Goal: Task Accomplishment & Management: Use online tool/utility

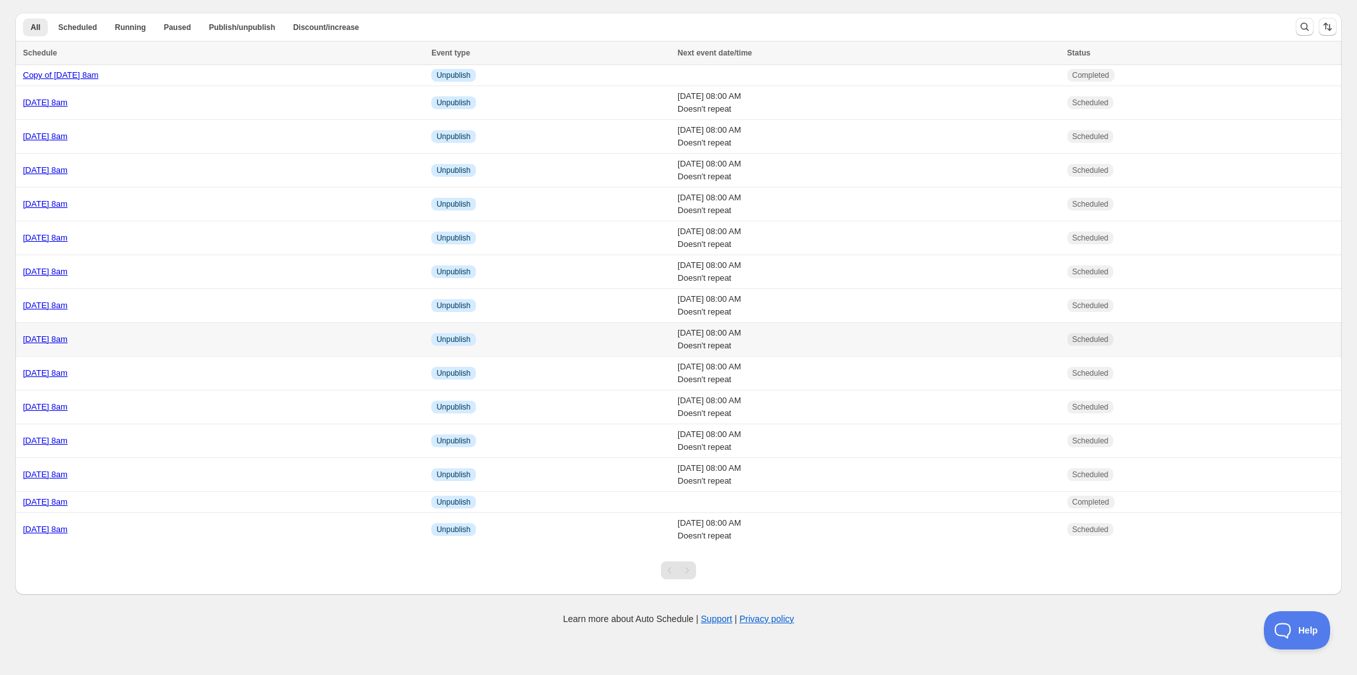
click at [164, 333] on td "[DATE] 8am" at bounding box center [221, 340] width 412 height 34
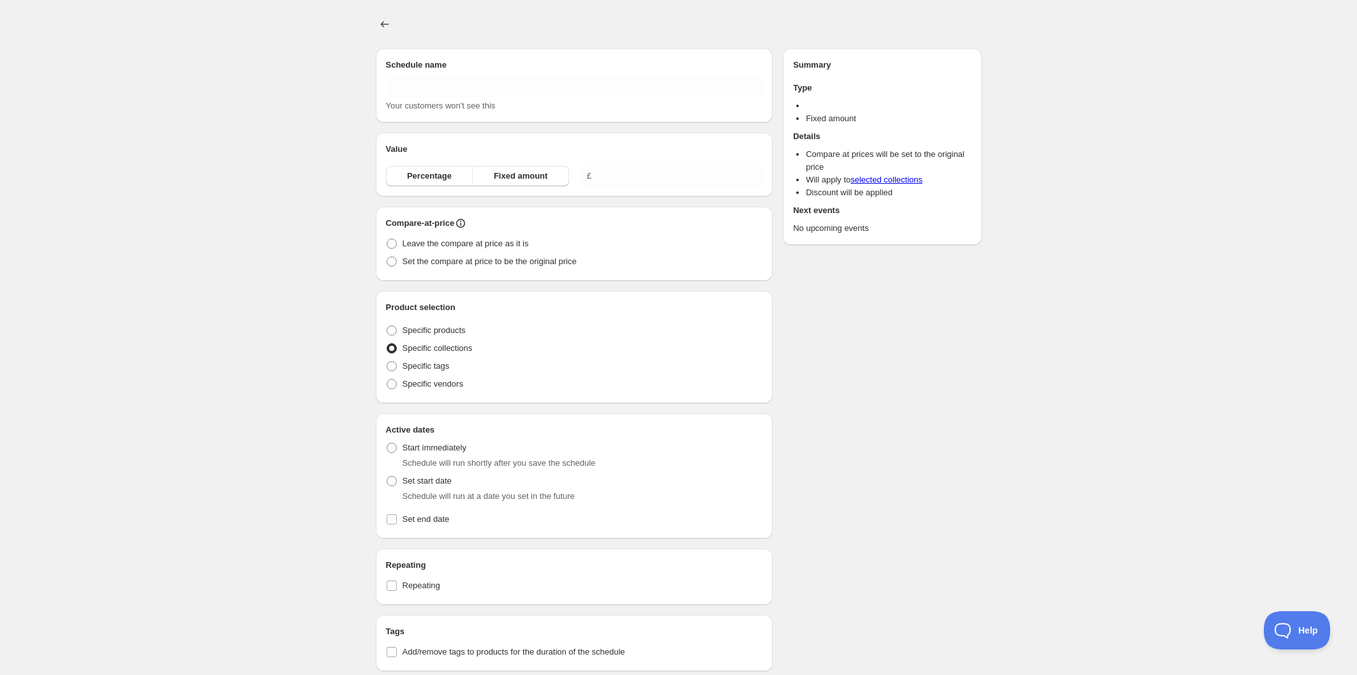
type input "[DATE] 8am"
radio input "true"
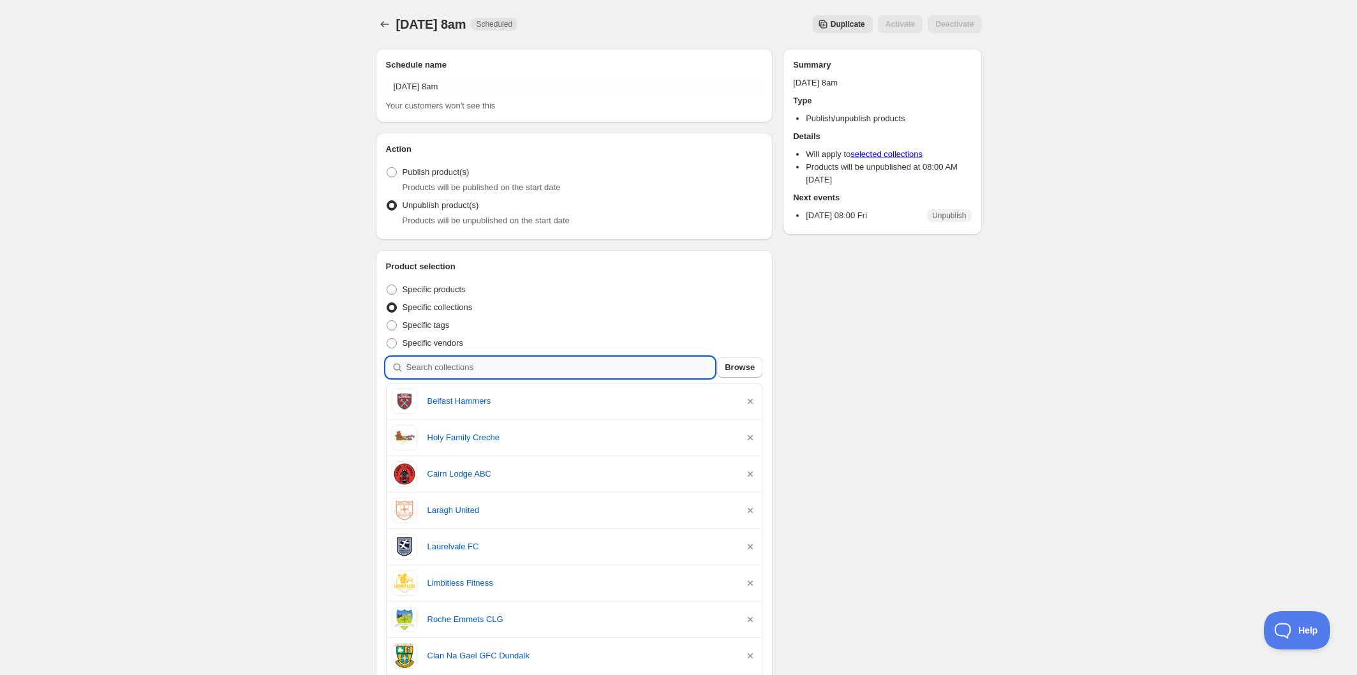
click at [509, 364] on input "search" at bounding box center [560, 367] width 309 height 20
type input "n"
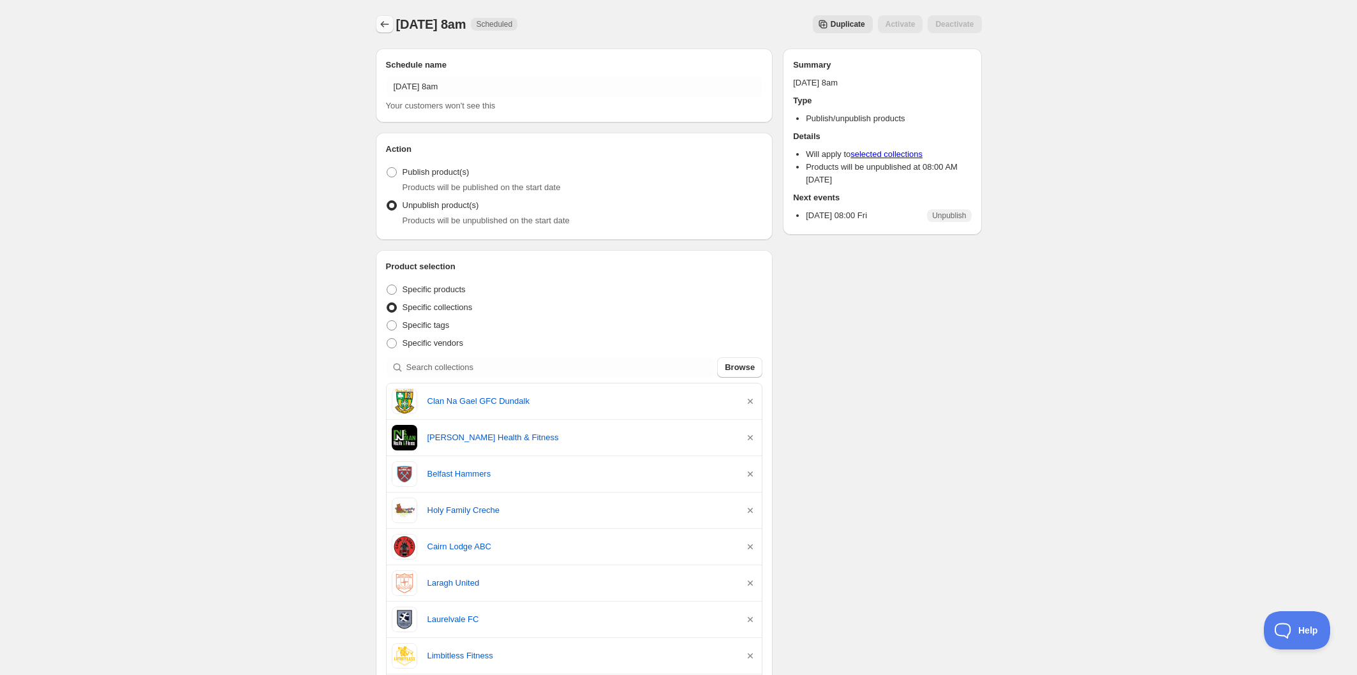
click at [388, 24] on icon "Schedules" at bounding box center [384, 24] width 13 height 13
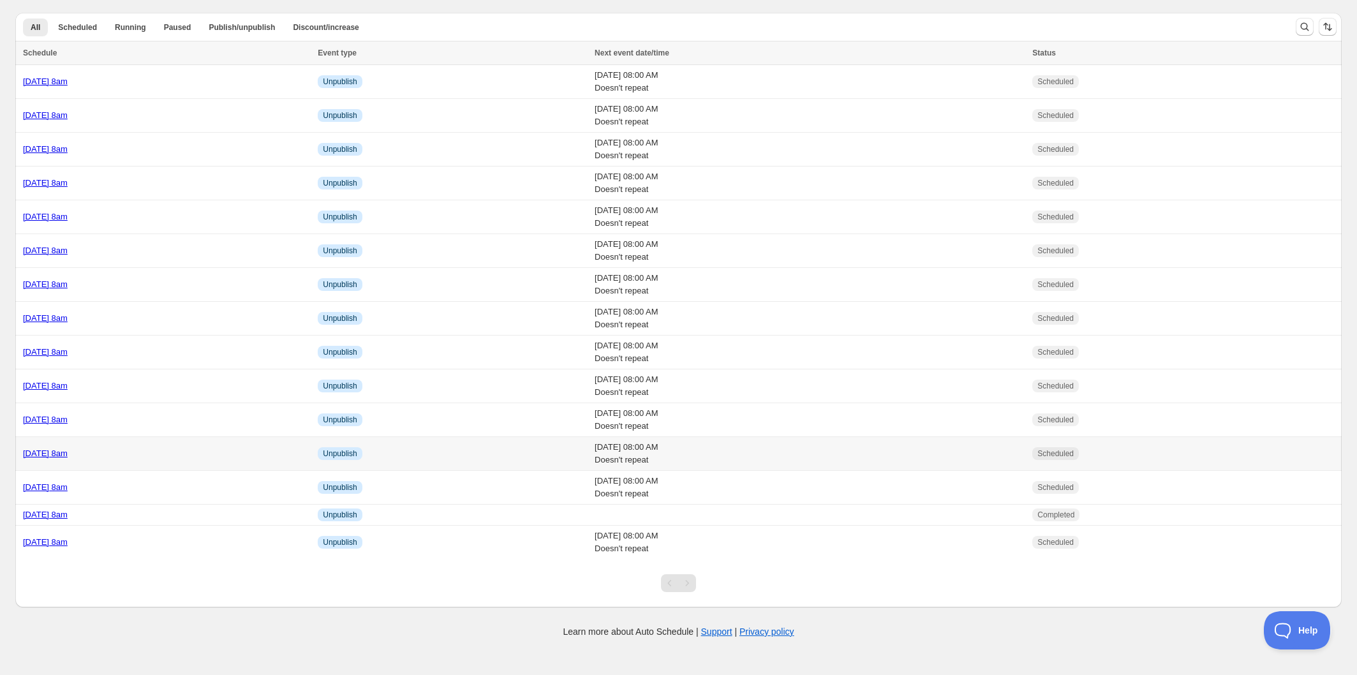
click at [195, 450] on div "[DATE] 8am" at bounding box center [166, 453] width 287 height 13
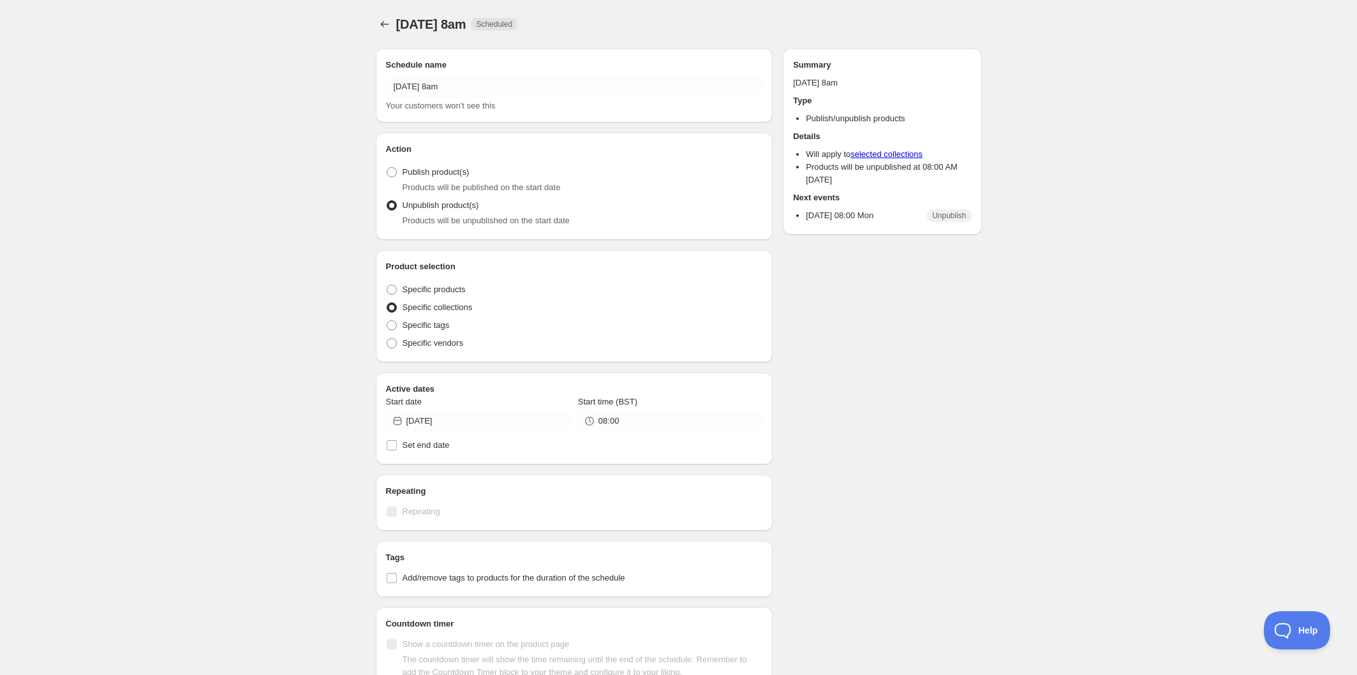
radio input "true"
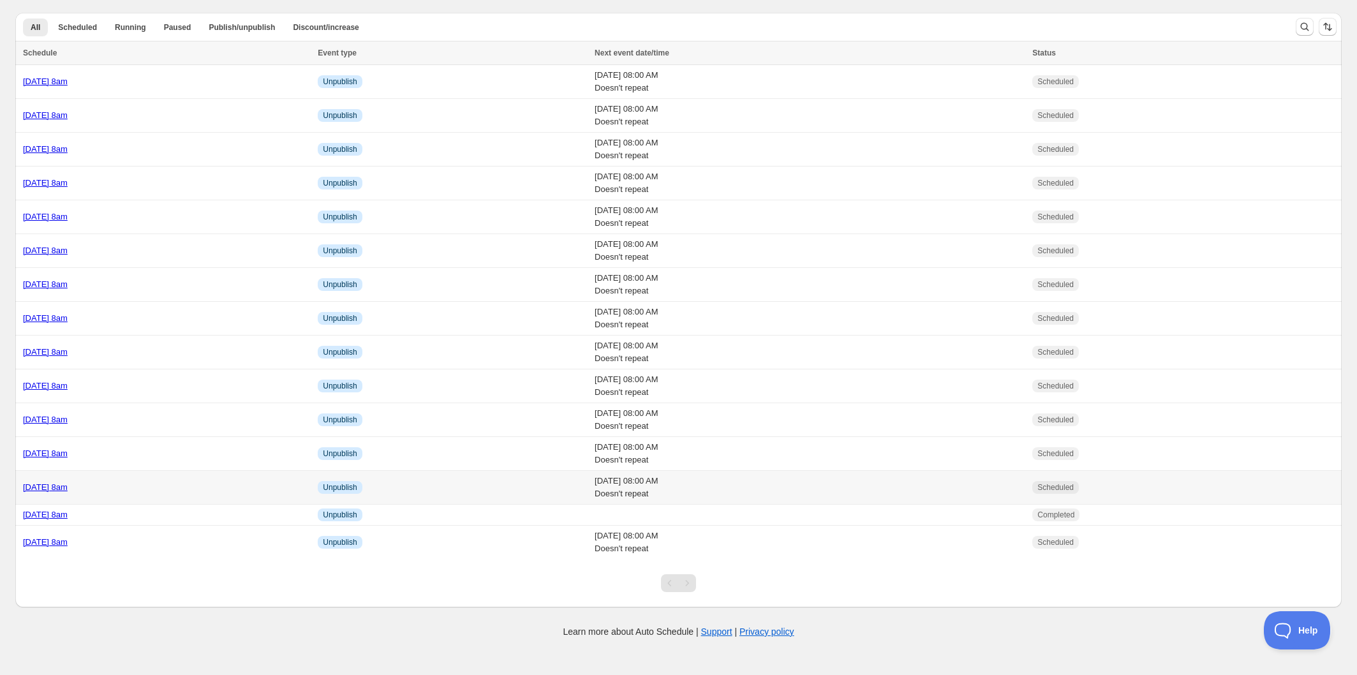
click at [178, 491] on div "[DATE] 8am" at bounding box center [166, 487] width 287 height 13
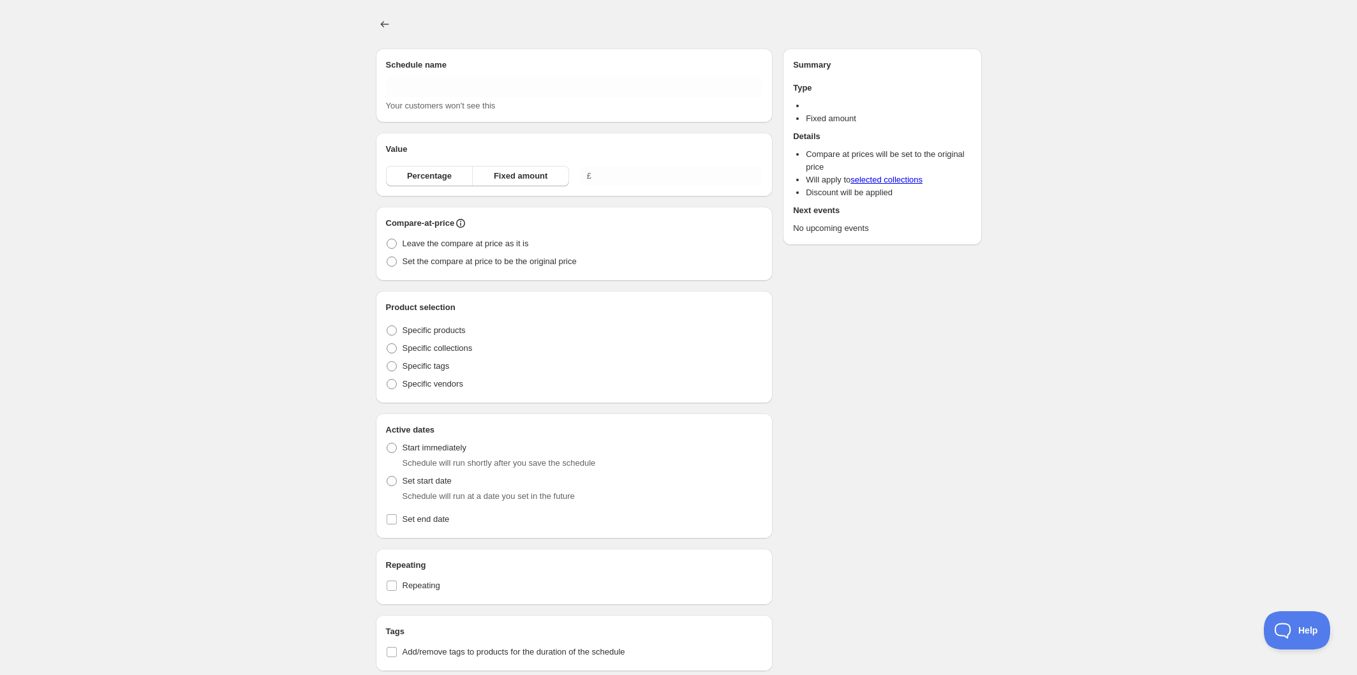
type input "[DATE] 8am"
radio input "true"
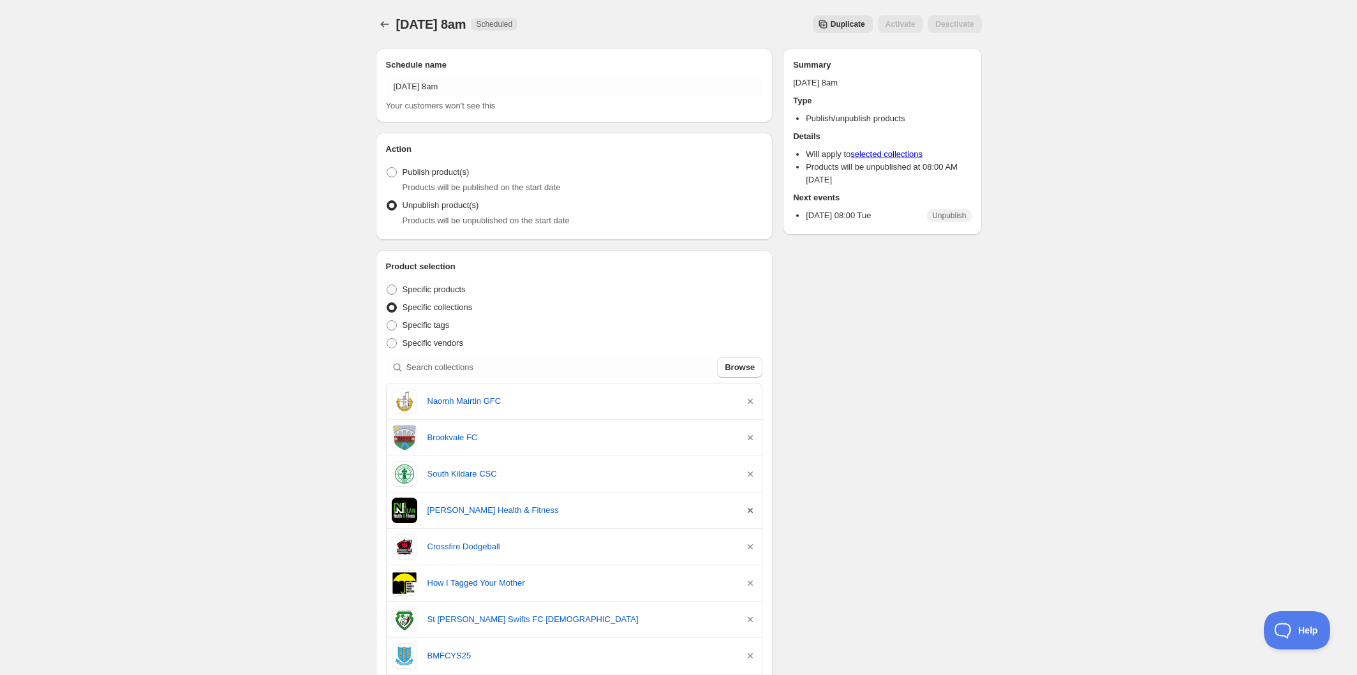
click at [751, 510] on icon "button" at bounding box center [750, 510] width 13 height 13
